Goal: Task Accomplishment & Management: Manage account settings

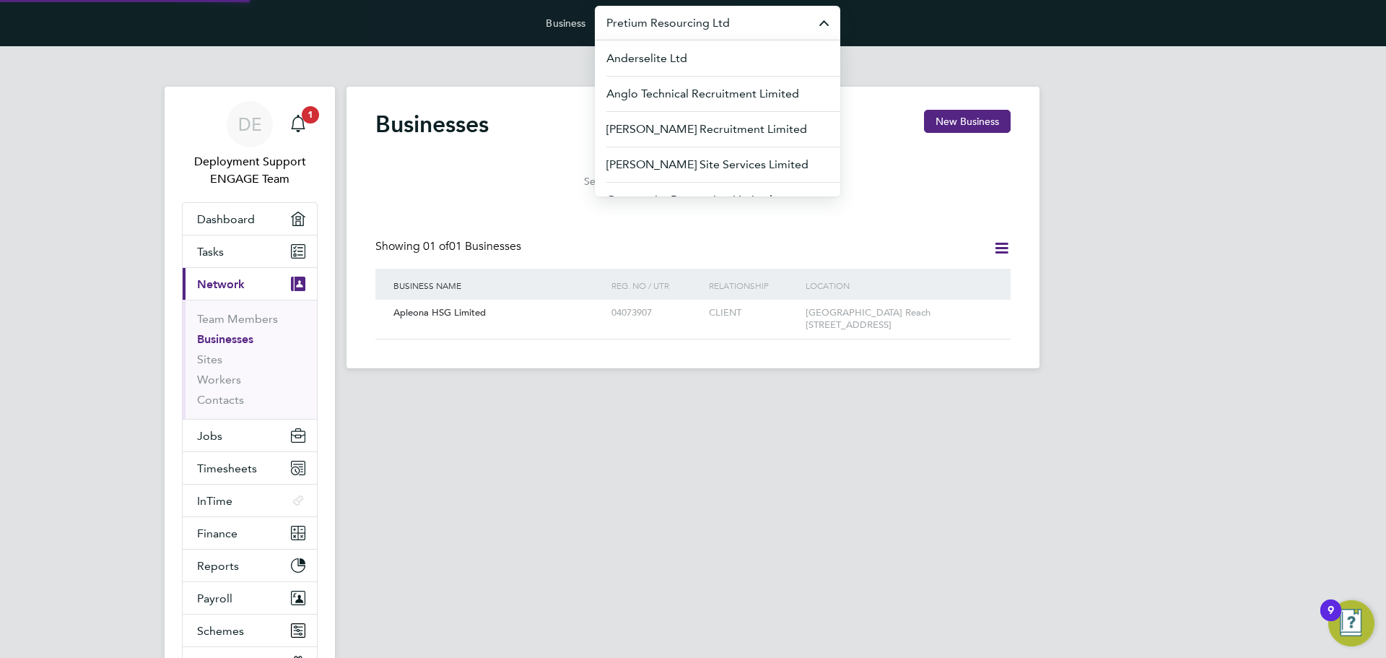
scroll to position [27, 219]
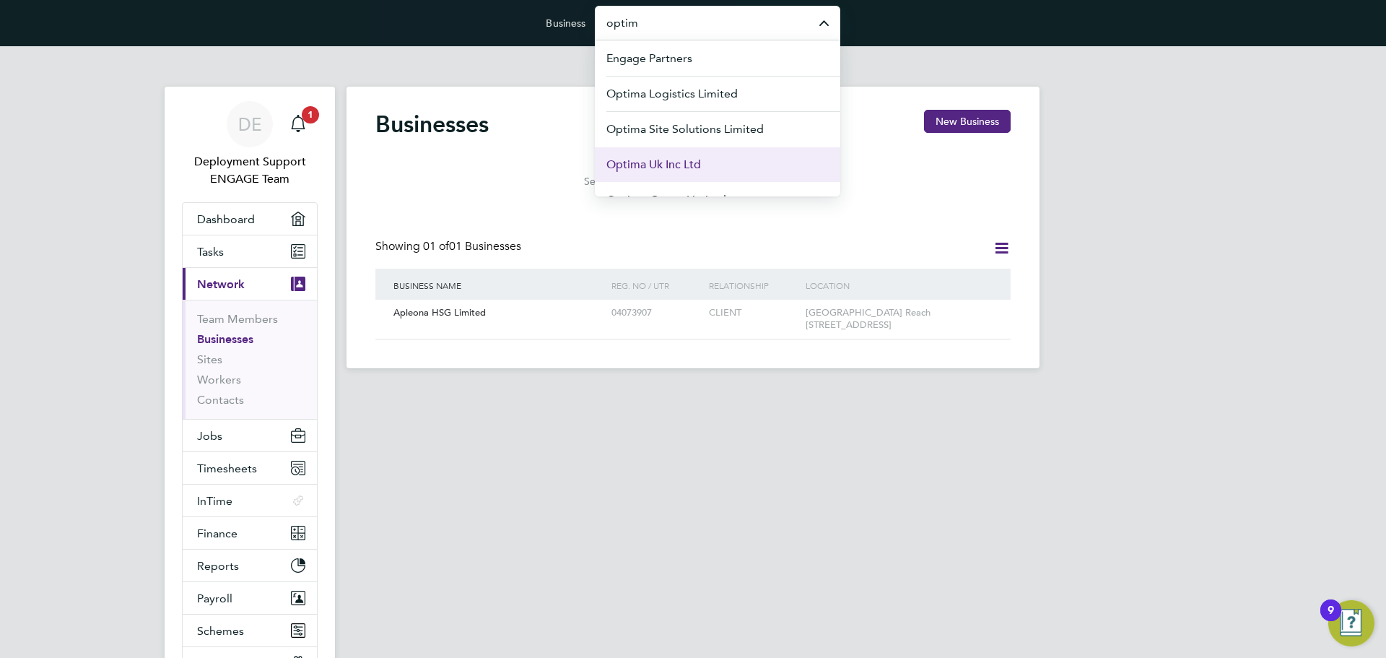
click at [705, 156] on li "Optima Uk Inc Ltd" at bounding box center [717, 164] width 245 height 35
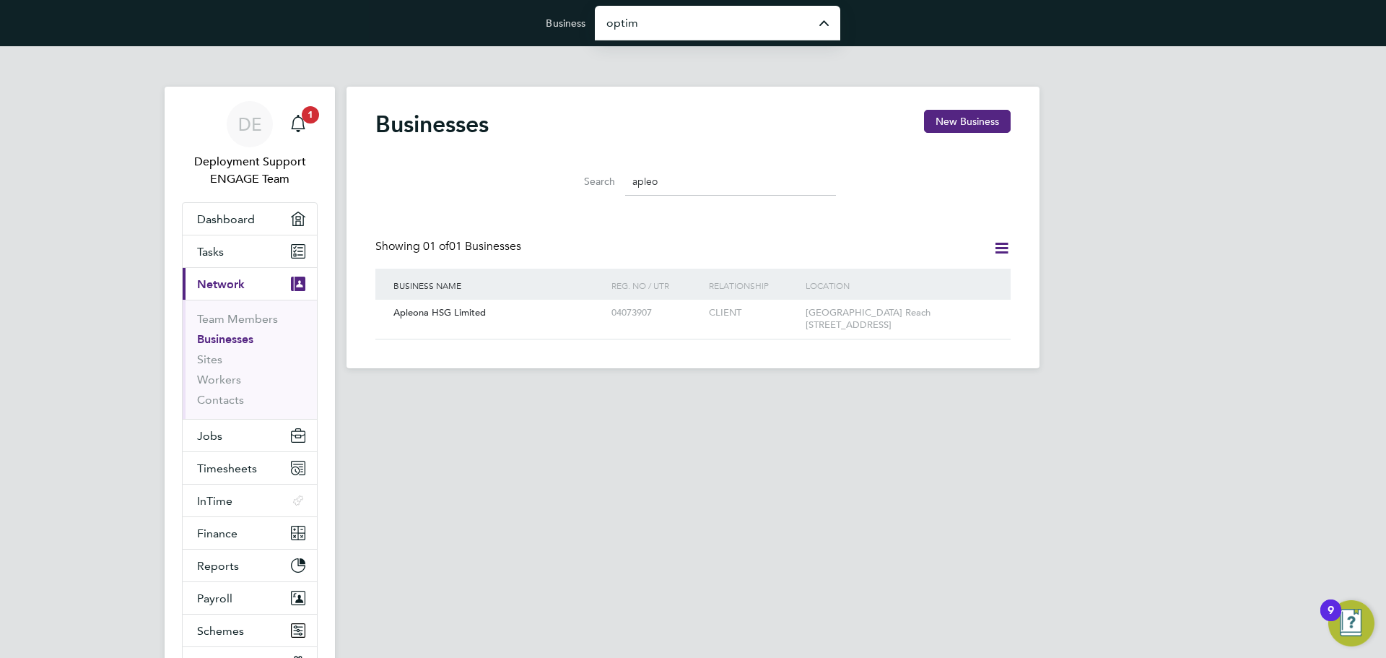
type input "Optima Uk Inc Ltd"
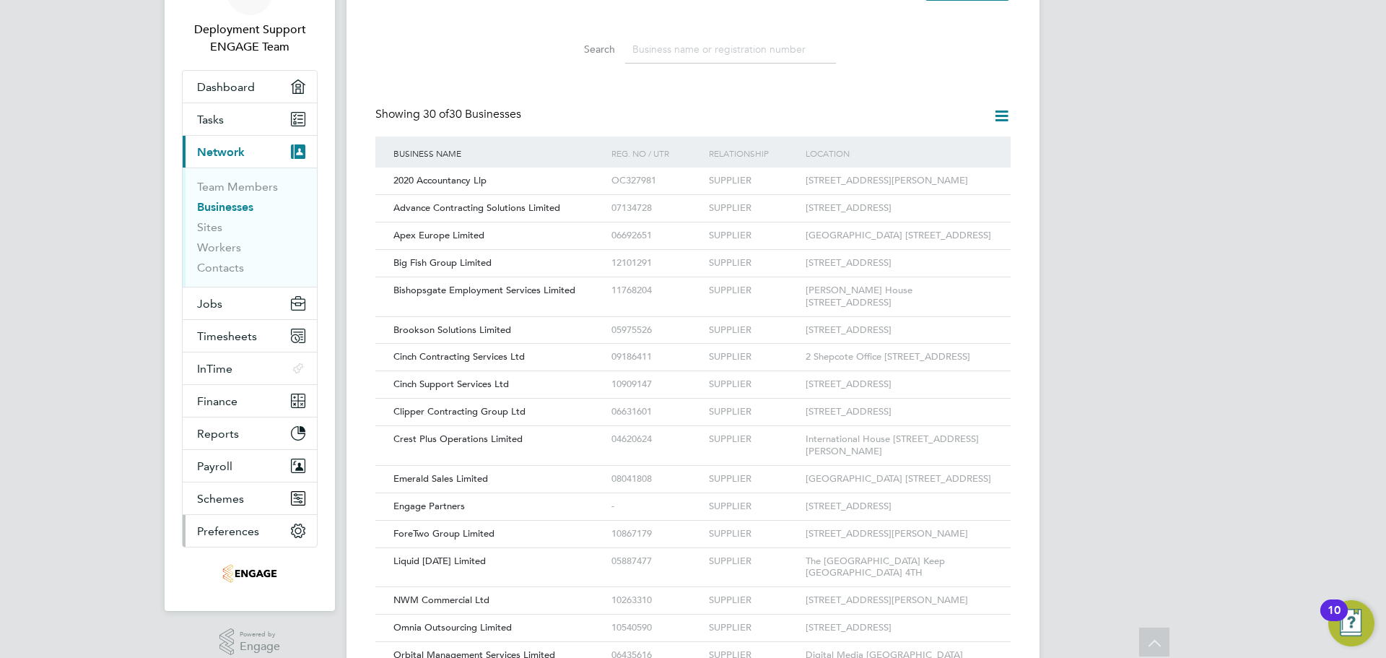
click at [229, 536] on span "Preferences" at bounding box center [228, 531] width 62 height 14
click at [258, 536] on button "Preferences" at bounding box center [250, 531] width 134 height 32
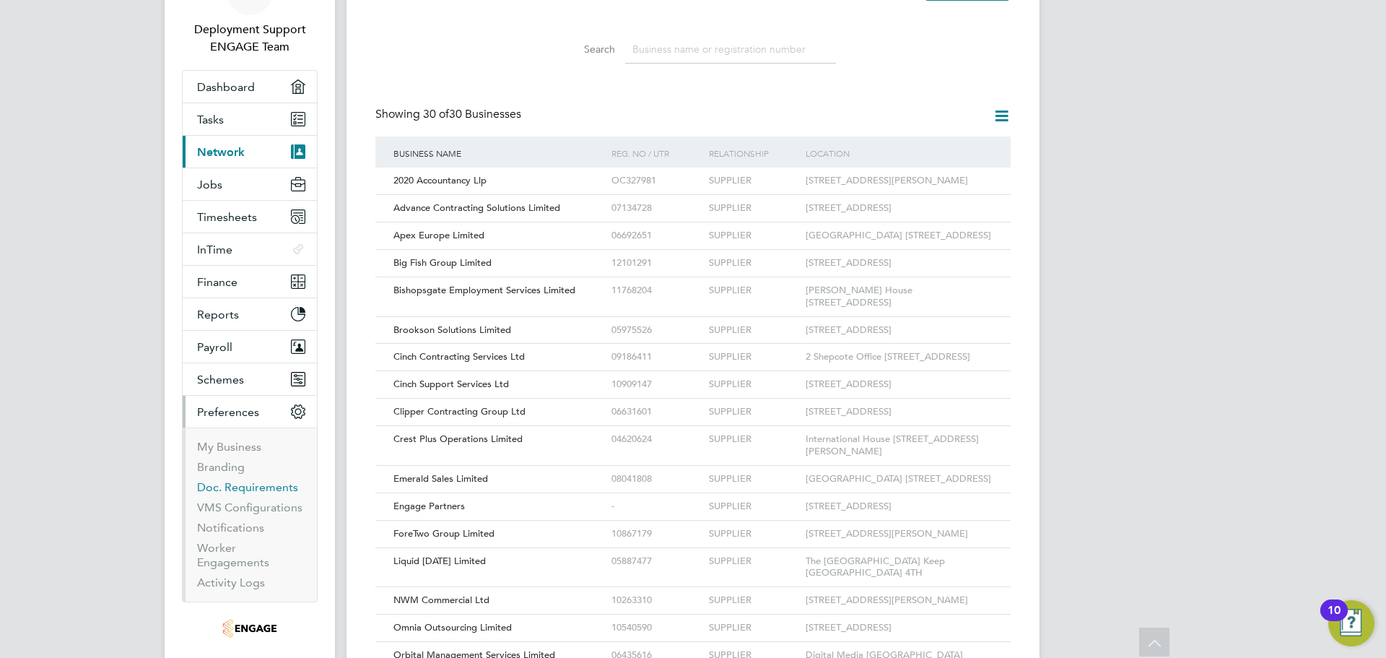
click at [244, 490] on link "Doc. Requirements" at bounding box center [247, 487] width 101 height 14
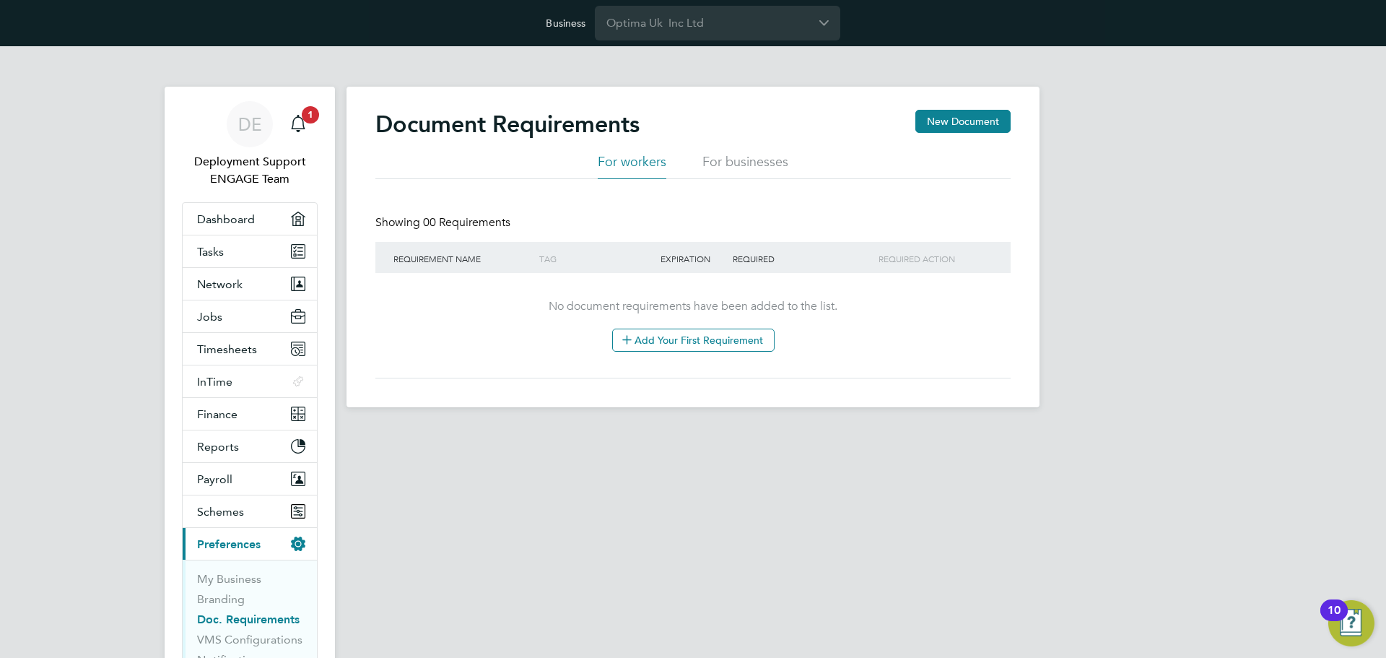
click at [56, 304] on div "DE Deployment Support ENGAGE Team Notifications 1 Applications: Dashboard Tasks…" at bounding box center [693, 238] width 1386 height 384
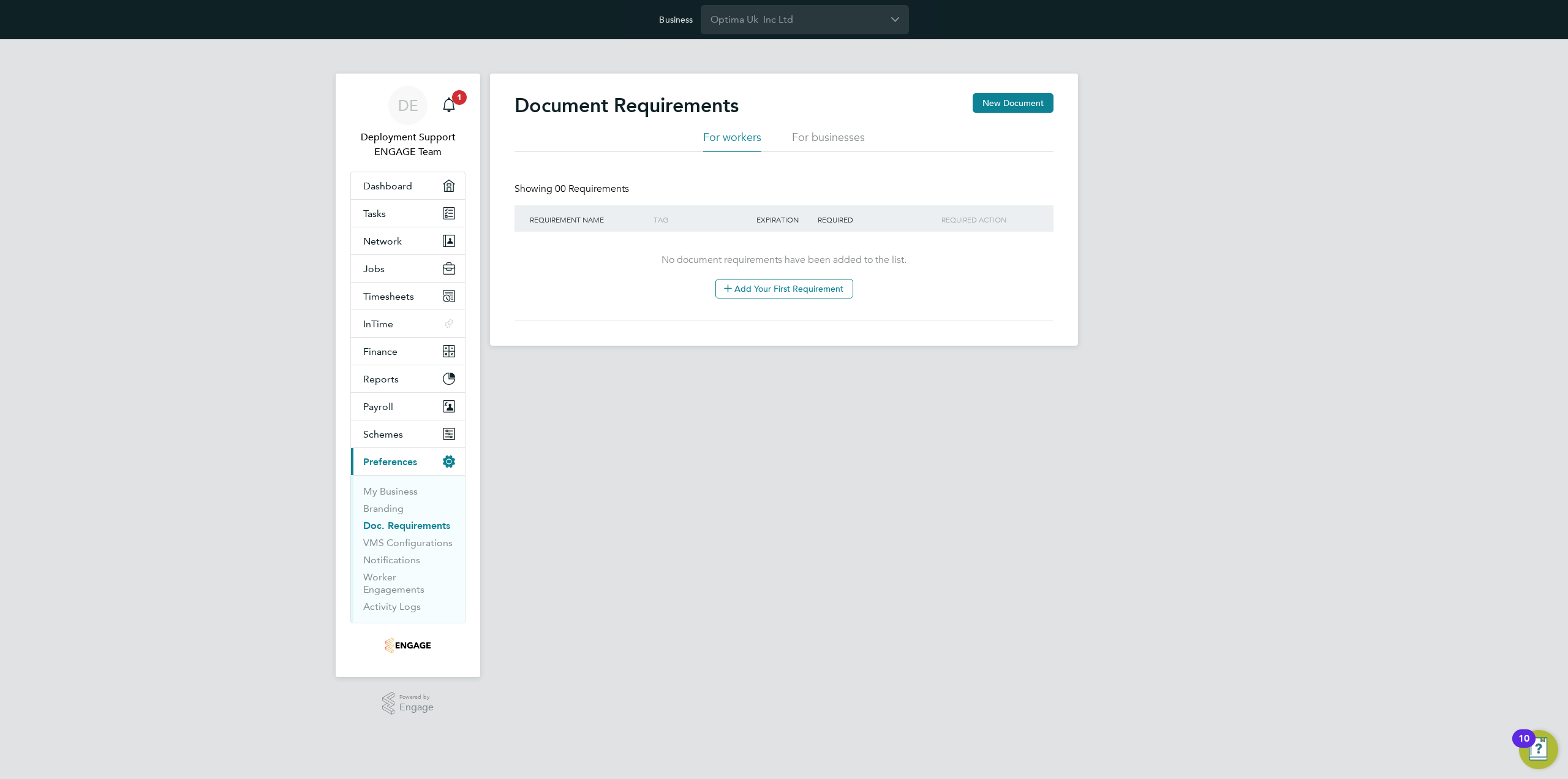
click at [809, 36] on div "Business Optima Uk Inc Ltd" at bounding box center [784, 20] width 1568 height 39
click at [809, 27] on input "Optima Uk Inc Ltd" at bounding box center [804, 20] width 208 height 29
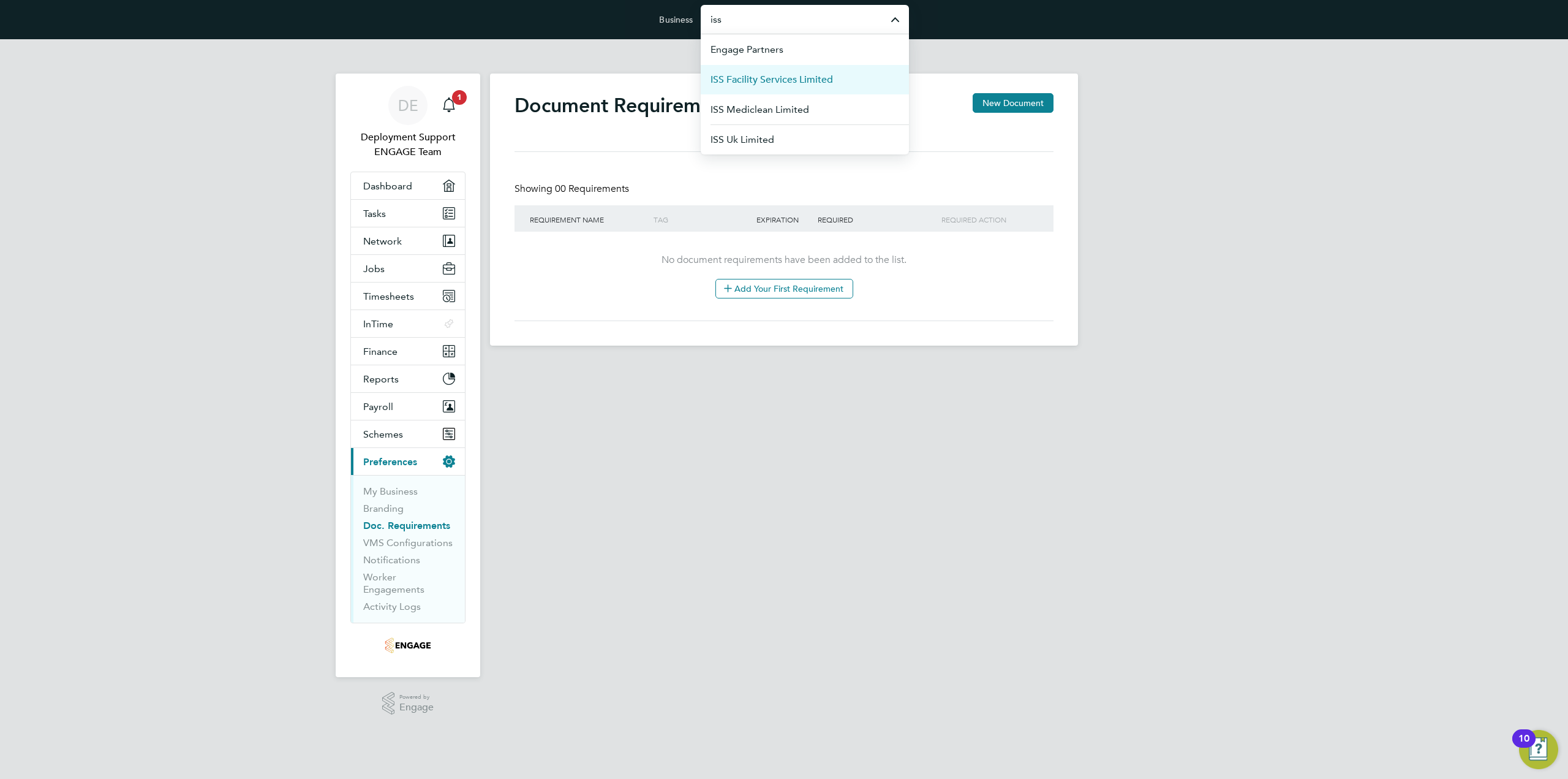
click at [790, 81] on span "ISS Facility Services Limited" at bounding box center [771, 79] width 122 height 14
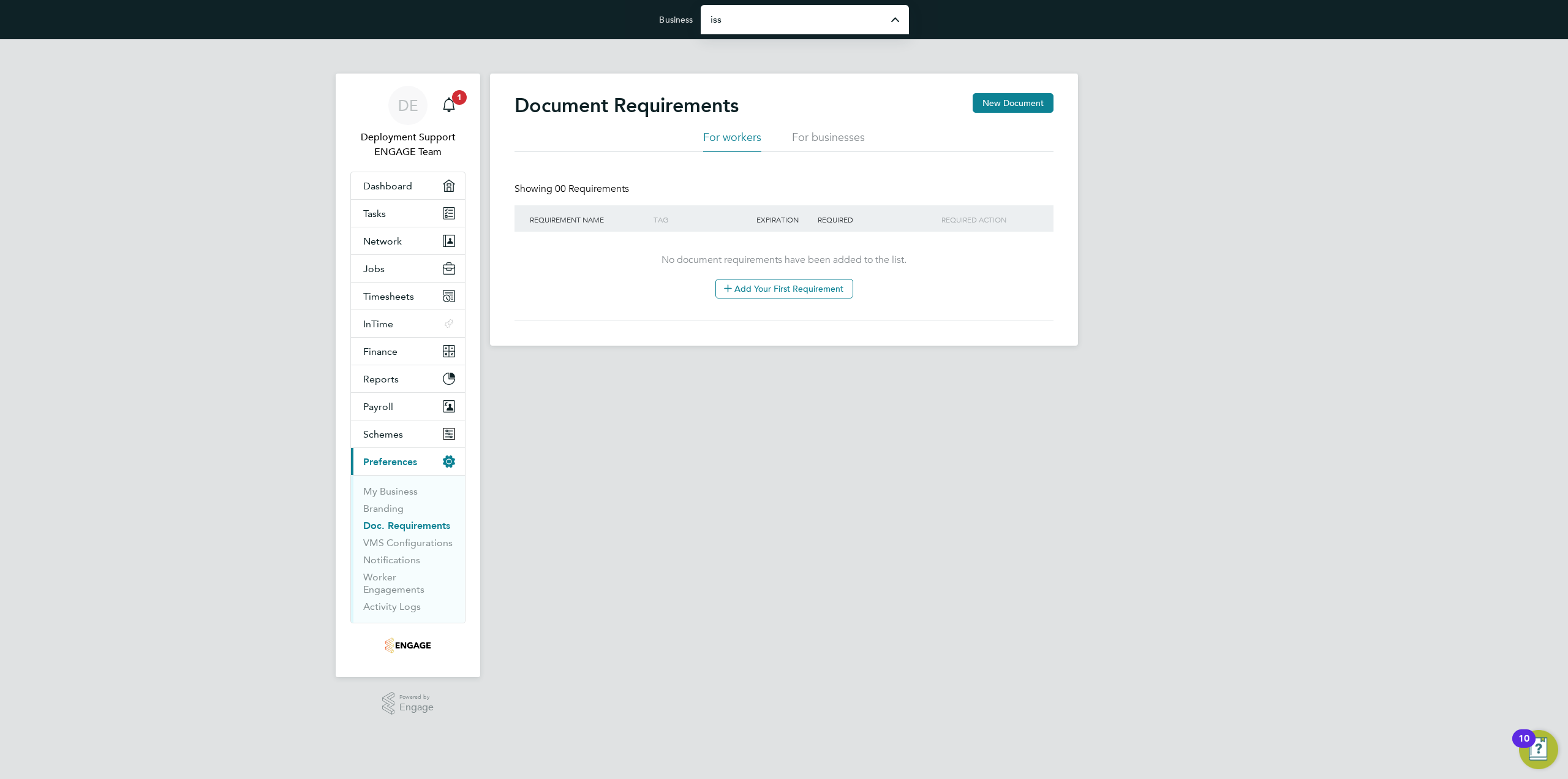
type input "ISS Facility Services Limited"
click at [406, 241] on button "Network" at bounding box center [408, 241] width 114 height 27
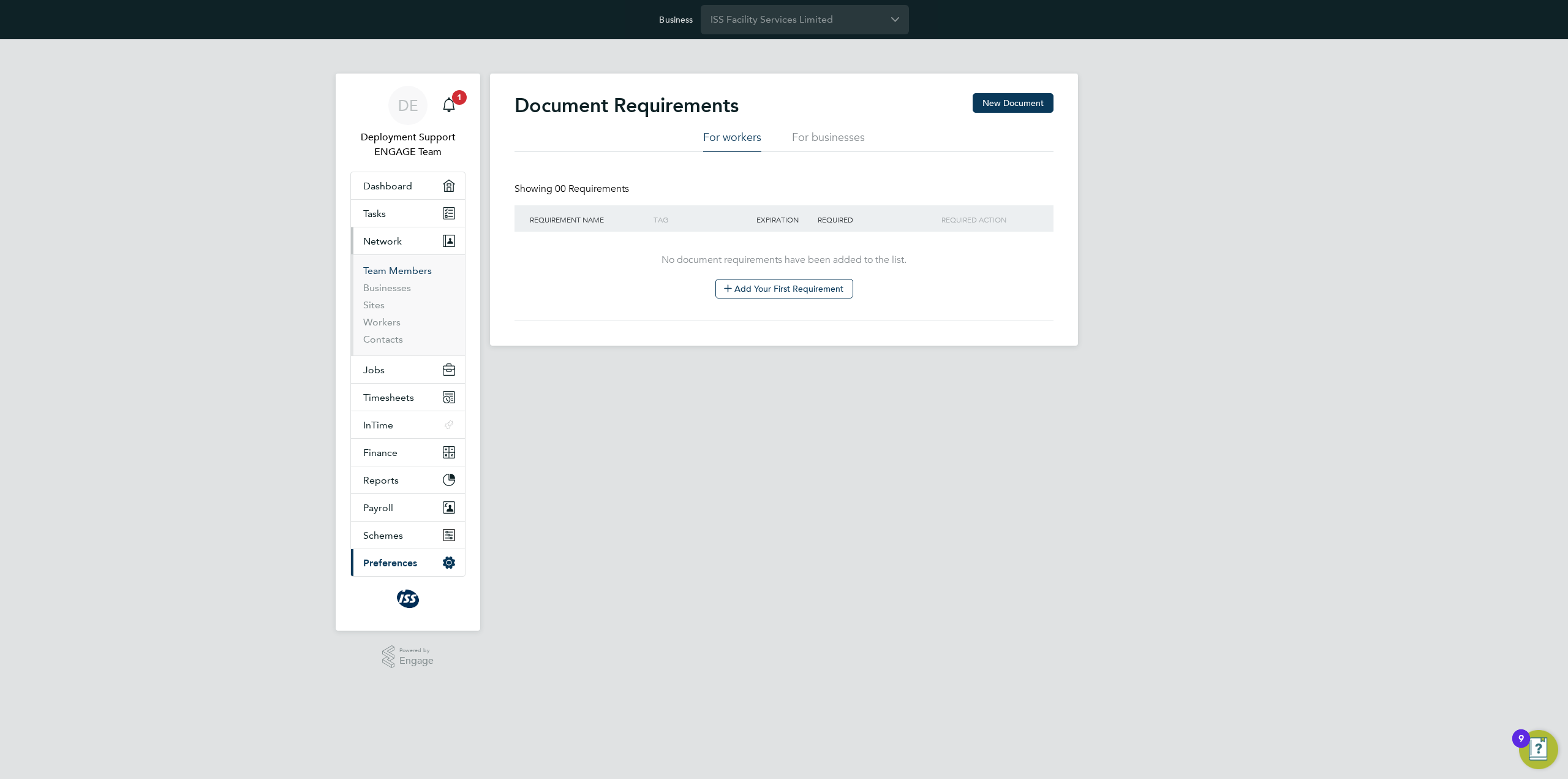
click at [404, 267] on link "Team Members" at bounding box center [397, 271] width 69 height 12
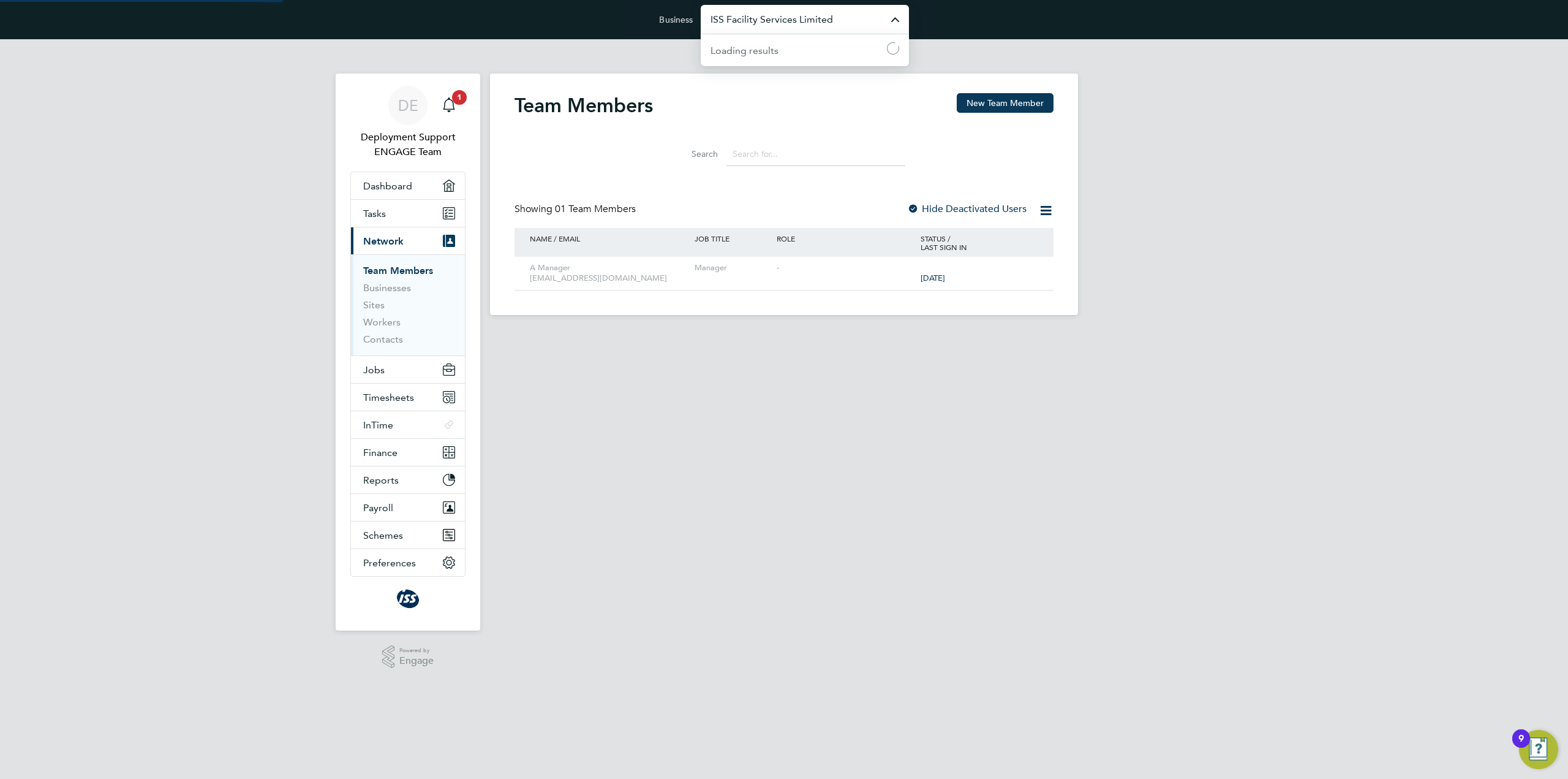
click at [843, 23] on input "ISS Facility Services Limited" at bounding box center [804, 20] width 208 height 29
click at [792, 109] on span "ISS Mediclean Limited" at bounding box center [759, 109] width 98 height 14
type input "ISS Mediclean Limited"
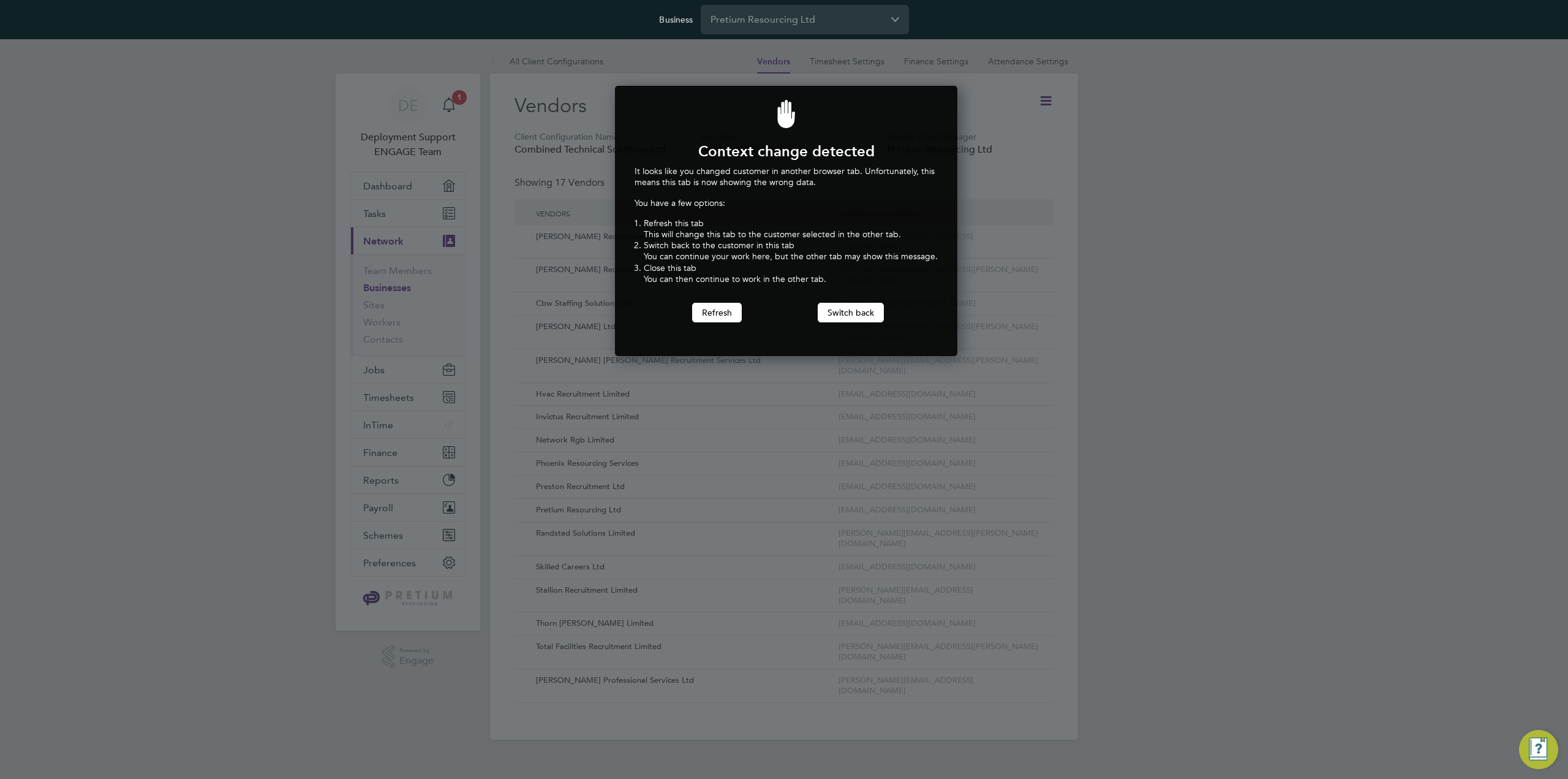
scroll to position [271, 339]
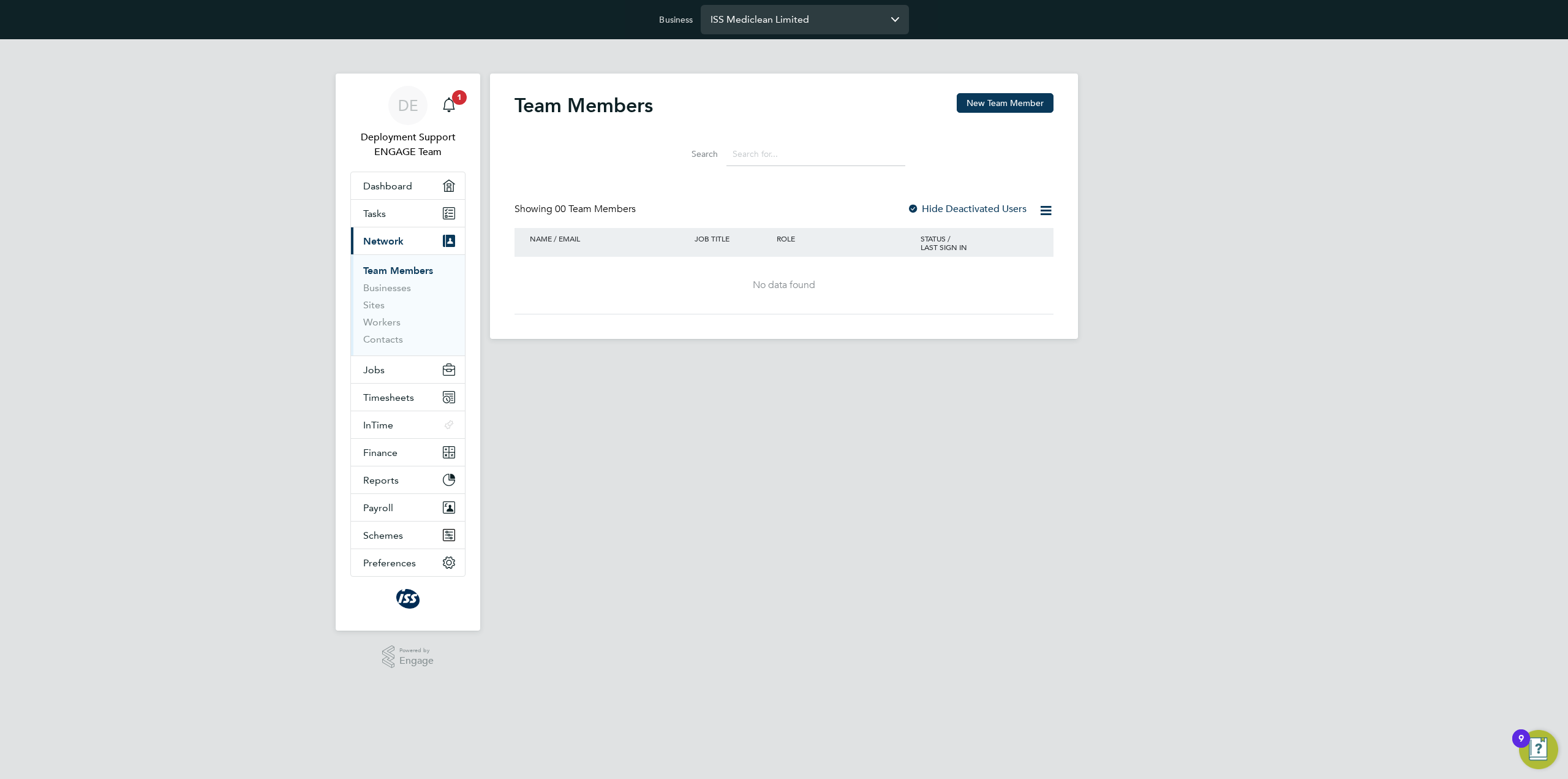
click at [801, 23] on input "ISS Mediclean Limited" at bounding box center [804, 20] width 208 height 29
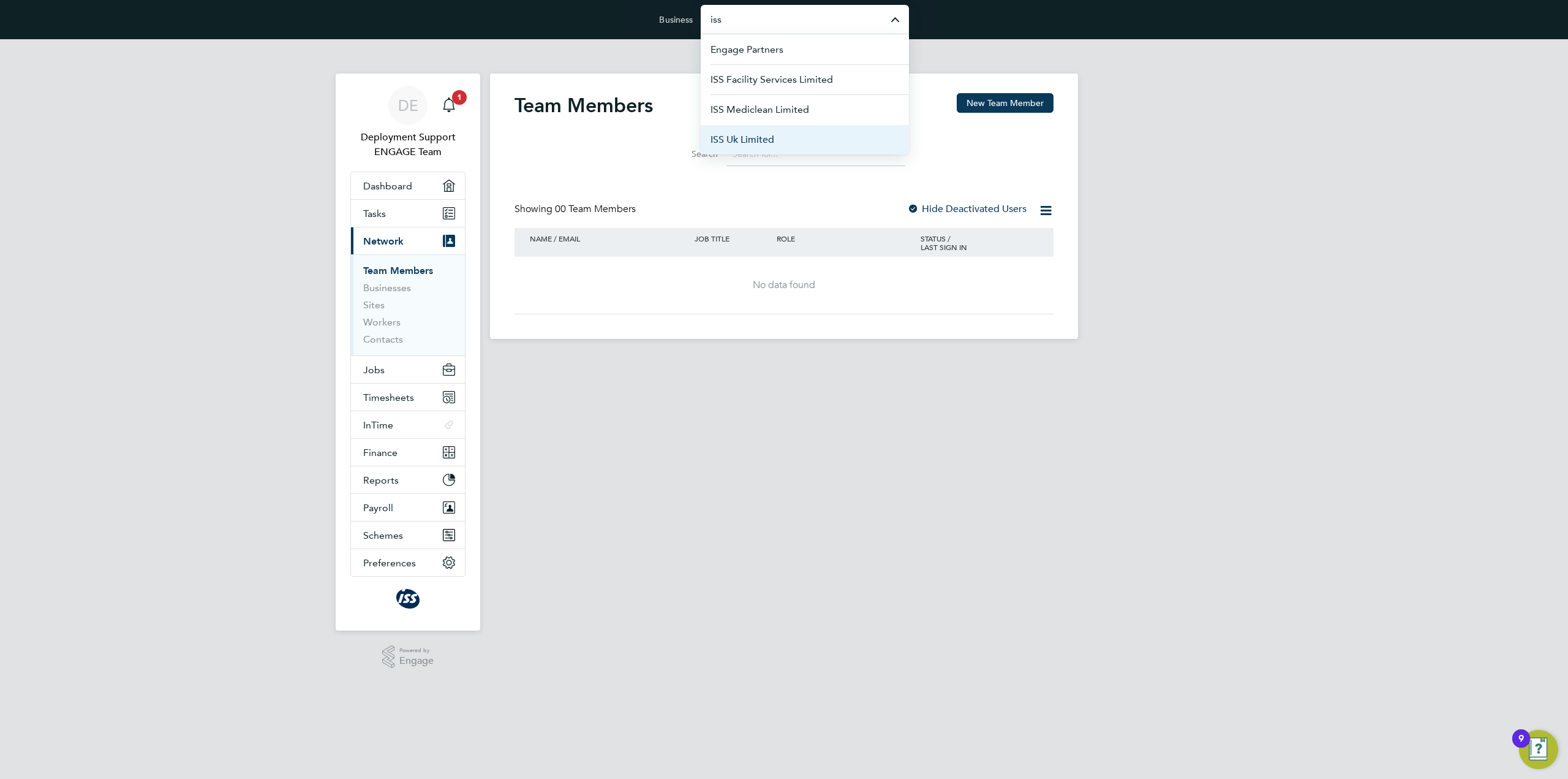
click at [776, 128] on li "ISS Uk Limited" at bounding box center [804, 139] width 208 height 30
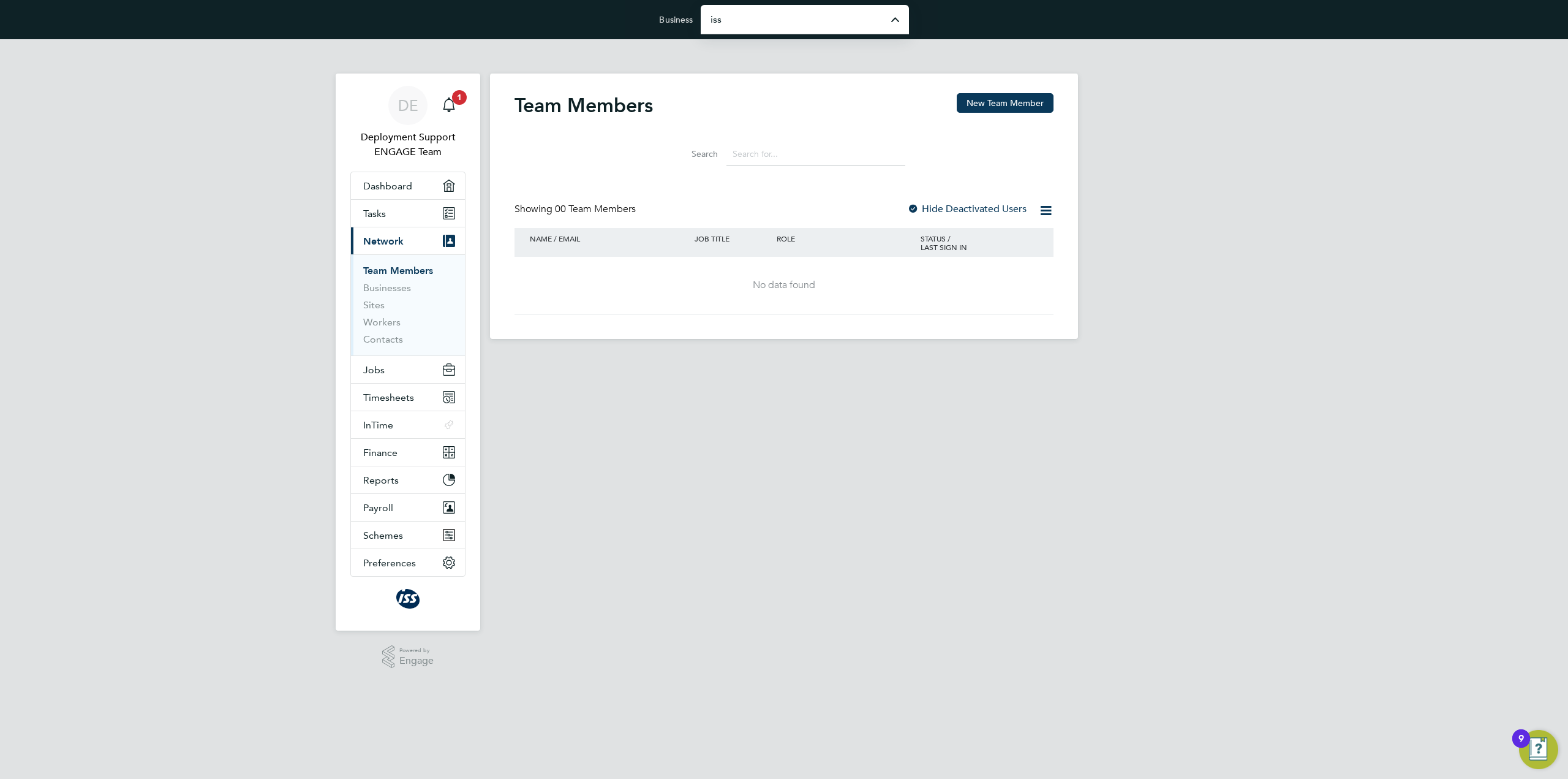
type input "ISS Uk Limited"
click at [800, 15] on input "ISS Uk Limited" at bounding box center [804, 20] width 208 height 29
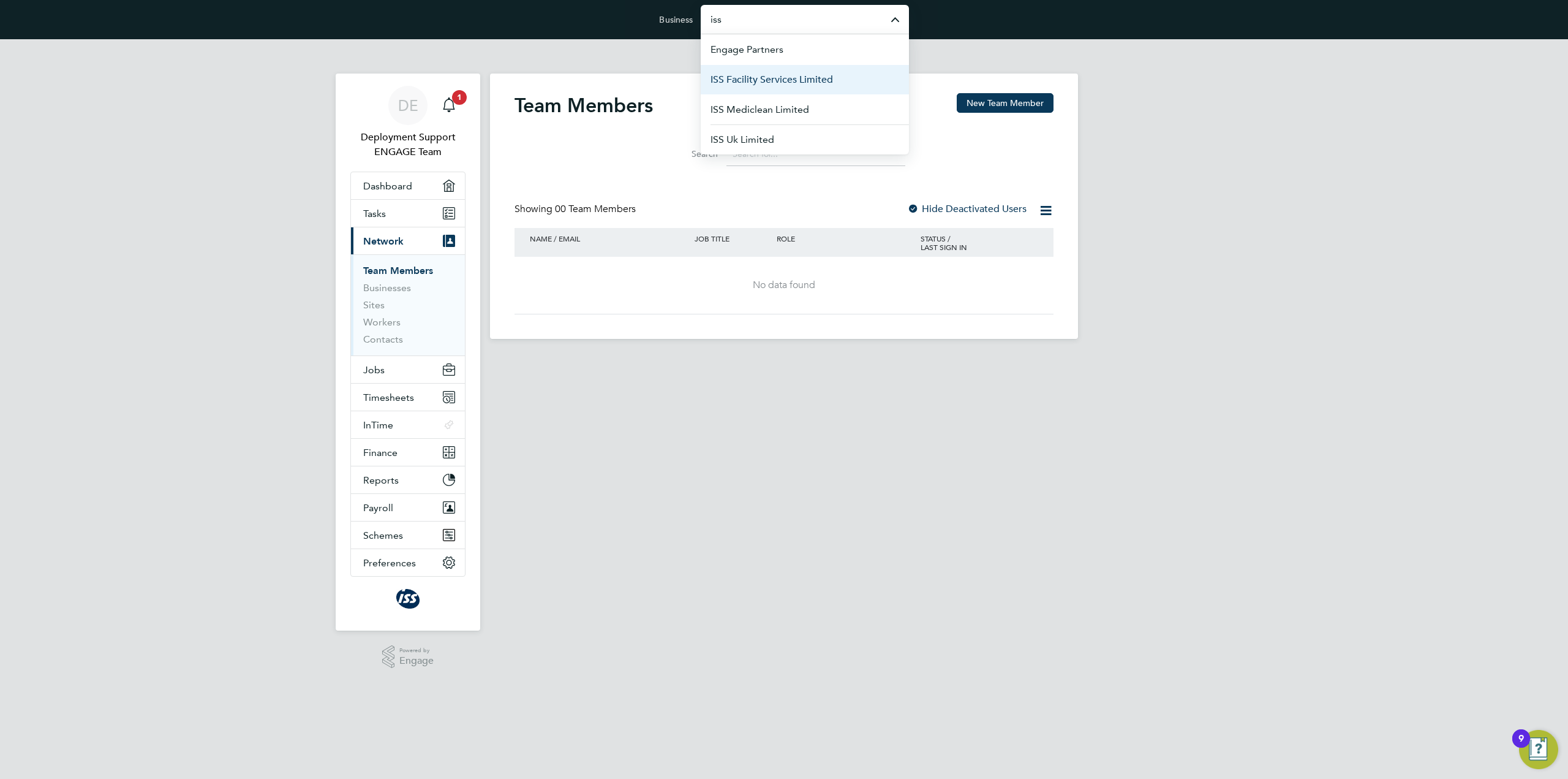
click at [815, 80] on span "ISS Facility Services Limited" at bounding box center [771, 79] width 122 height 14
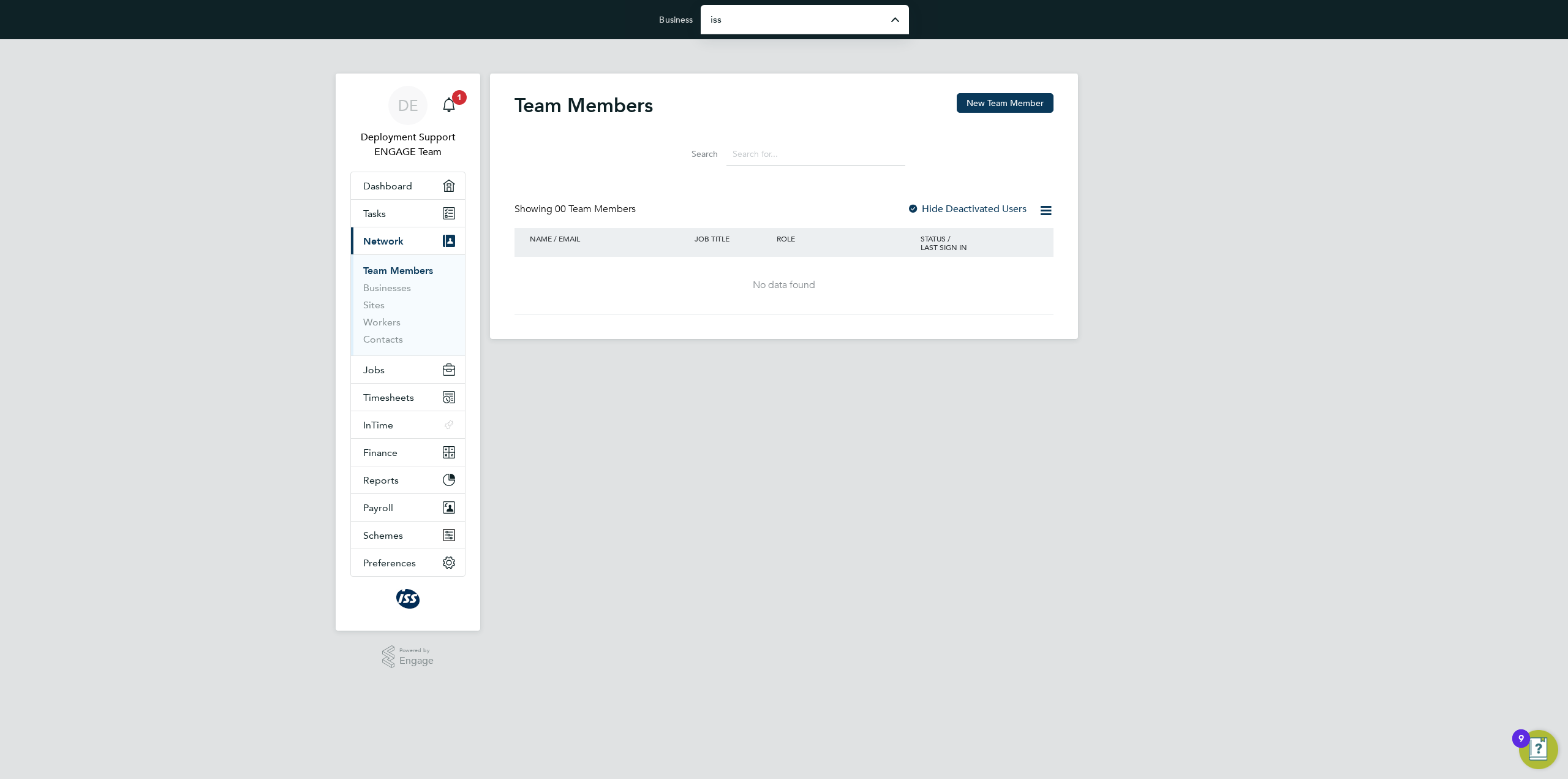
type input "ISS Facility Services Limited"
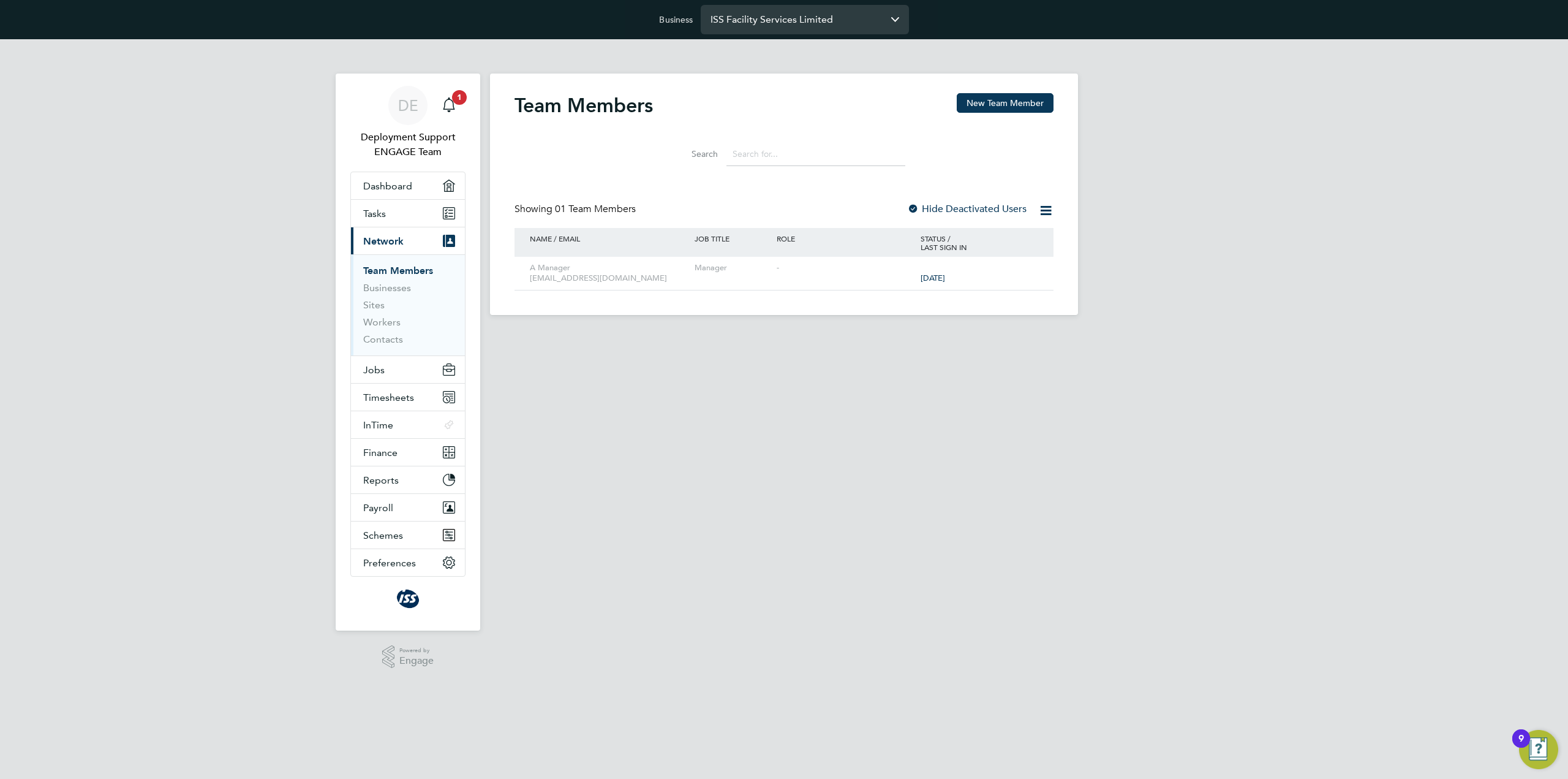
click at [750, 14] on input "ISS Facility Services Limited" at bounding box center [804, 20] width 208 height 29
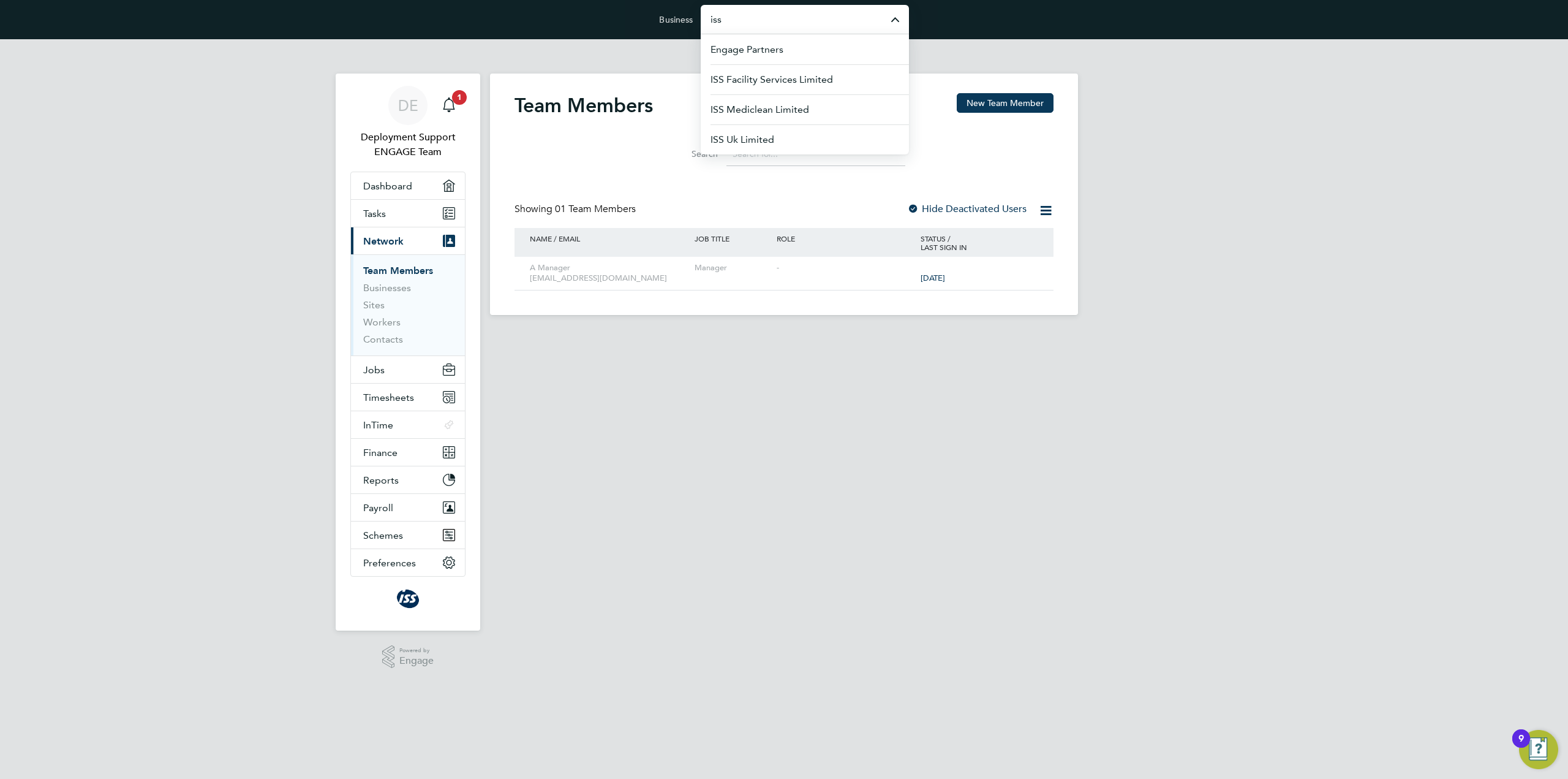
click at [635, 78] on div "Team Members New Team Member Search Showing 01 Team Members Hide Deactivated Us…" at bounding box center [784, 194] width 588 height 241
type input "ISS Facility Services Limited"
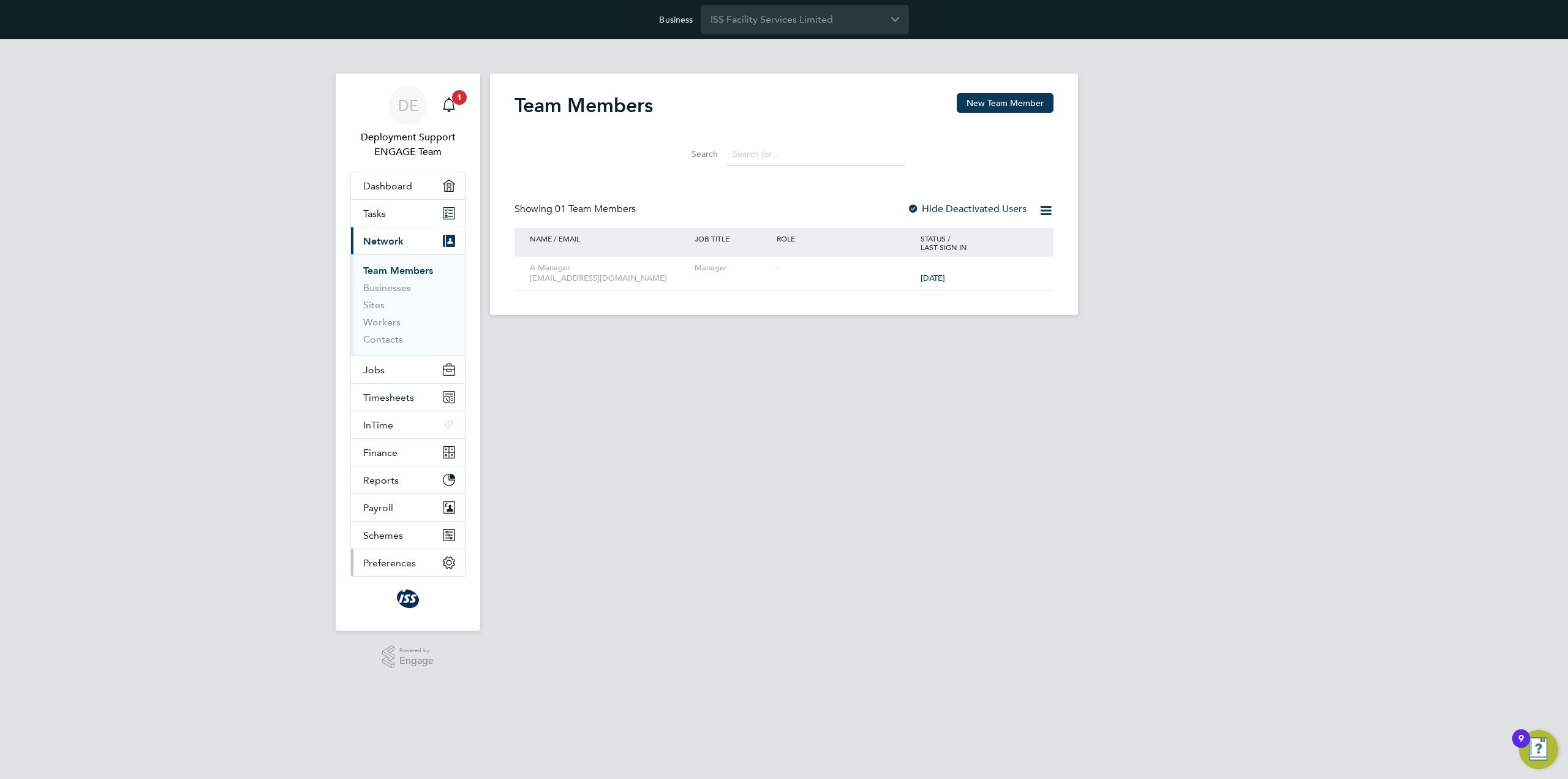
click at [412, 568] on button "Preferences" at bounding box center [408, 563] width 114 height 27
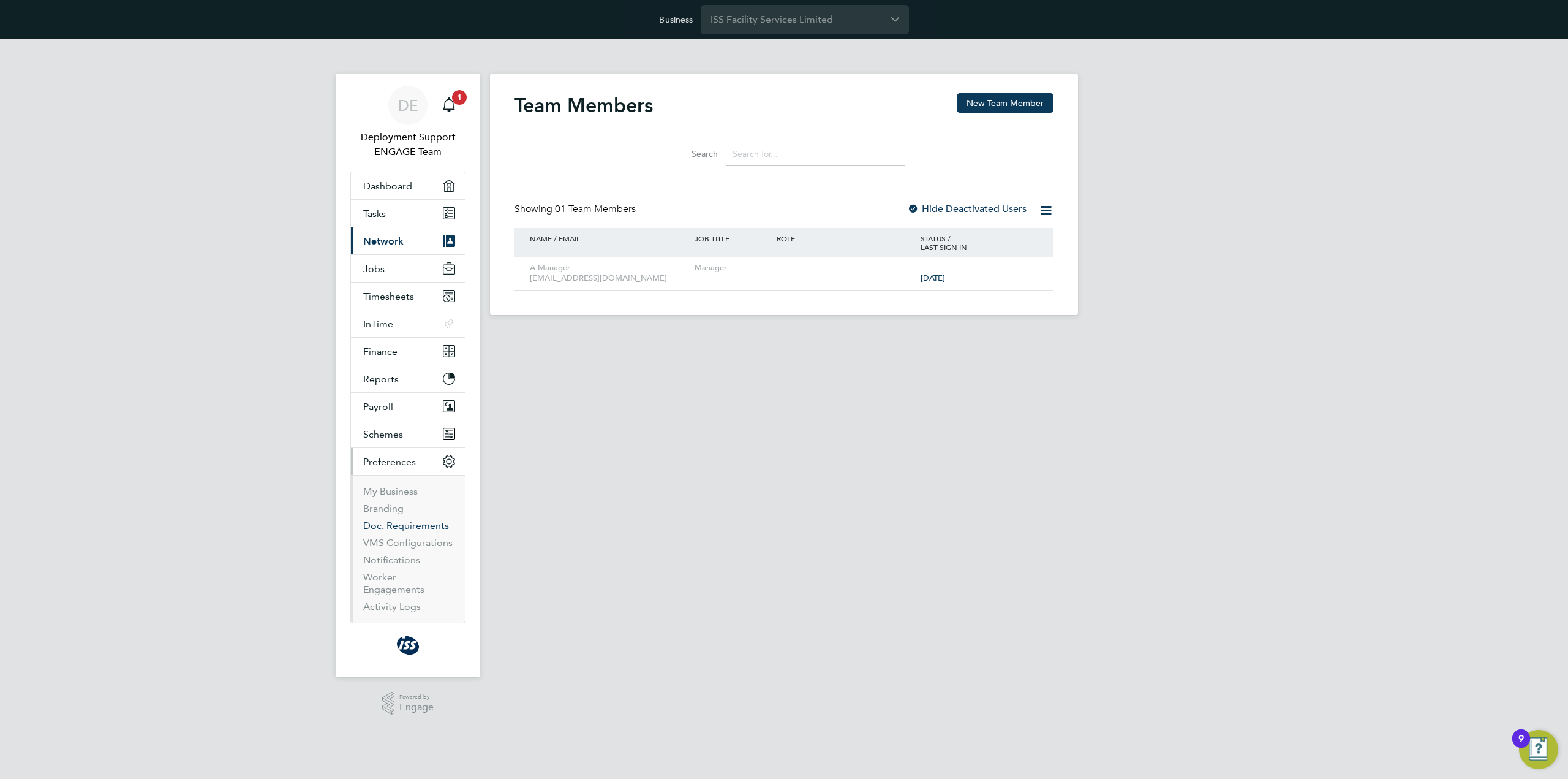
click at [406, 520] on link "Doc. Requirements" at bounding box center [406, 525] width 86 height 12
